Goal: Task Accomplishment & Management: Use online tool/utility

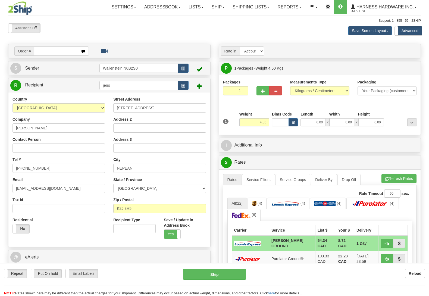
select select "ON"
click at [49, 273] on label "Put On hold" at bounding box center [46, 273] width 30 height 9
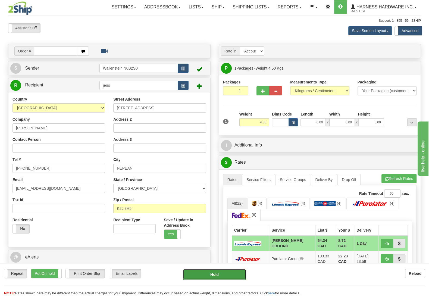
click at [214, 274] on button "Hold" at bounding box center [214, 273] width 63 height 11
type input "DD"
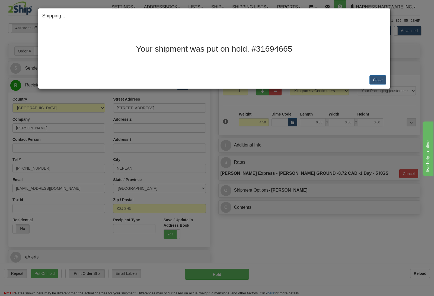
click at [388, 77] on div "Close Cancel Cancel Shipment and Quit Pickup Quit Pickup ONLY" at bounding box center [214, 80] width 352 height 18
click at [377, 81] on button "Close" at bounding box center [378, 79] width 17 height 9
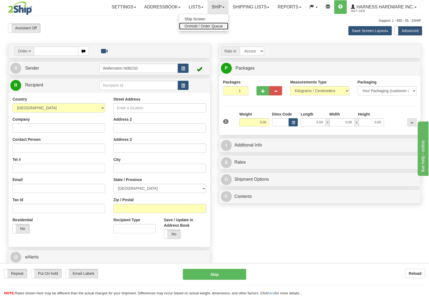
click at [212, 25] on span "OnHold / Order Queue" at bounding box center [203, 26] width 38 height 4
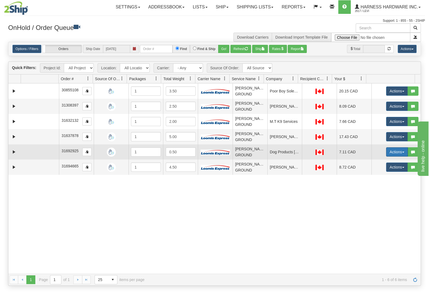
click at [394, 153] on button "Actions" at bounding box center [397, 151] width 22 height 9
click at [376, 186] on link "Ship" at bounding box center [385, 183] width 43 height 7
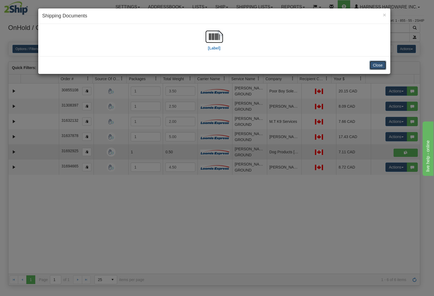
click at [376, 68] on button "Close" at bounding box center [378, 65] width 17 height 9
